Goal: Ask a question

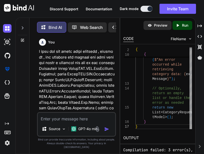
scroll to position [33981, 0]
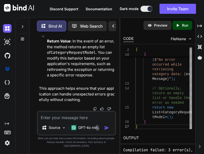
click at [82, 118] on textarea at bounding box center [76, 115] width 77 height 9
paste textarea "[HttpGet] public async Task <IActionResult> GetCategory() { var categorydata = …"
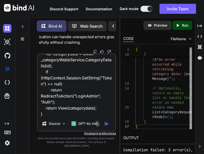
scroll to position [139, 0]
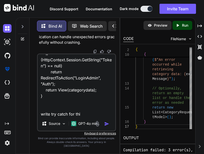
type textarea "[HttpGet] public async Task <IActionResult> GetCategory() { var categorydata = …"
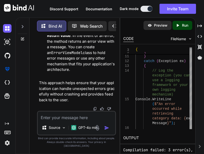
scroll to position [34255, 0]
click at [75, 119] on textarea at bounding box center [76, 115] width 77 height 9
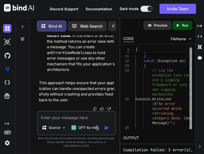
paste textarea "[HttpGet] public async Task<IActionResult> AddCategory() { return View(); } [Ht…"
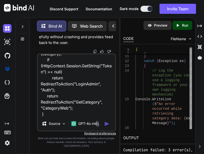
click at [73, 116] on textarea "[HttpGet] public async Task<IActionResult> AddCategory() { return View(); } [Ht…" at bounding box center [76, 85] width 77 height 62
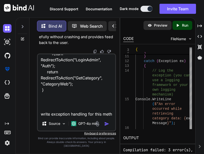
scroll to position [115, 0]
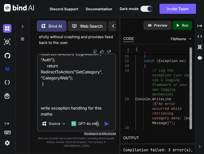
type textarea "[HttpGet] public async Task<IActionResult> AddCategory() { return View(); } [Ht…"
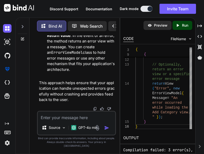
scroll to position [35165, 0]
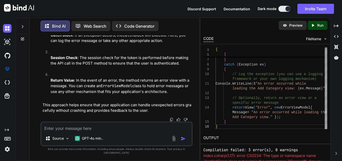
scroll to position [23690, 0]
